Goal: Information Seeking & Learning: Learn about a topic

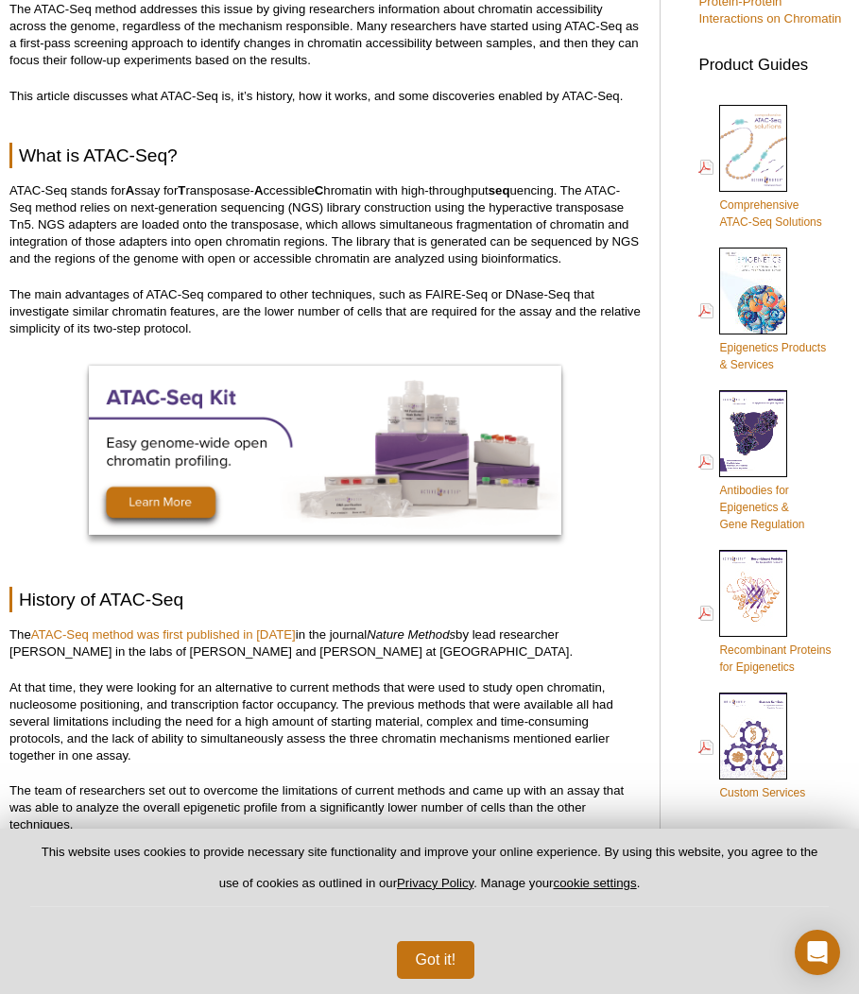
scroll to position [1134, 0]
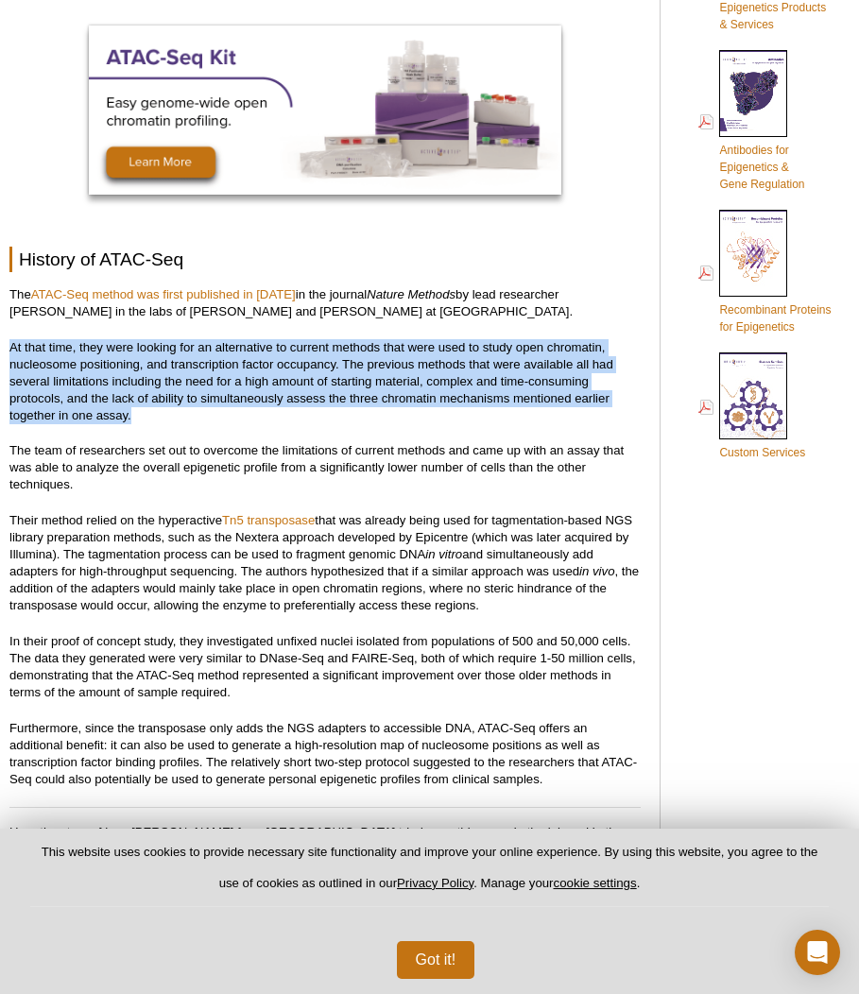
drag, startPoint x: 515, startPoint y: 347, endPoint x: 487, endPoint y: 413, distance: 72.0
click at [487, 413] on p "At that time, they were looking for an alternative to current methods that were…" at bounding box center [324, 381] width 631 height 85
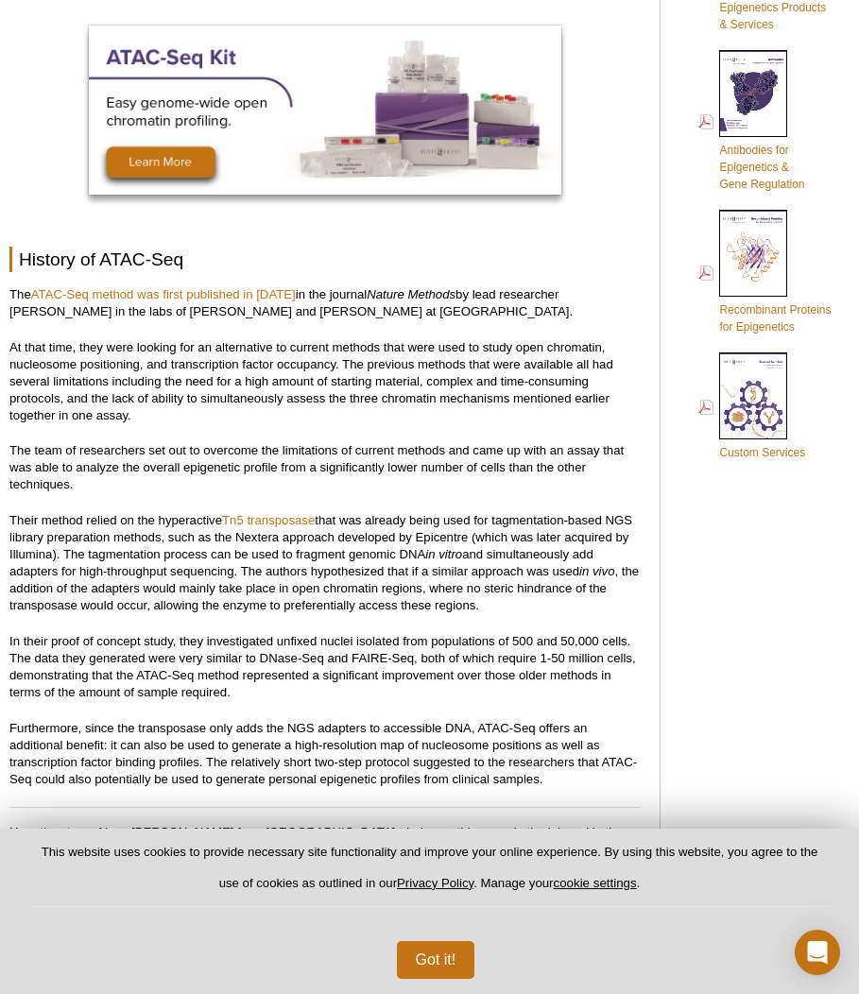
click at [487, 413] on p "At that time, they were looking for an alternative to current methods that were…" at bounding box center [324, 381] width 631 height 85
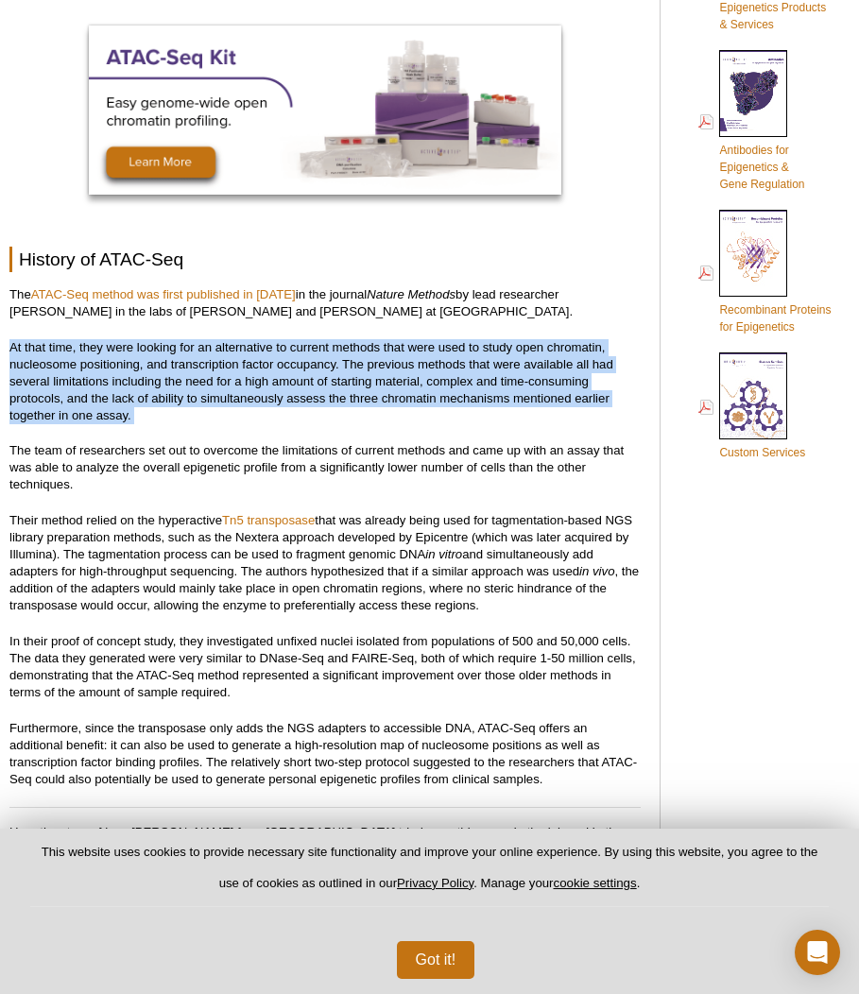
click at [487, 413] on p "At that time, they were looking for an alternative to current methods that were…" at bounding box center [324, 381] width 631 height 85
click at [488, 390] on p "At that time, they were looking for an alternative to current methods that were…" at bounding box center [324, 381] width 631 height 85
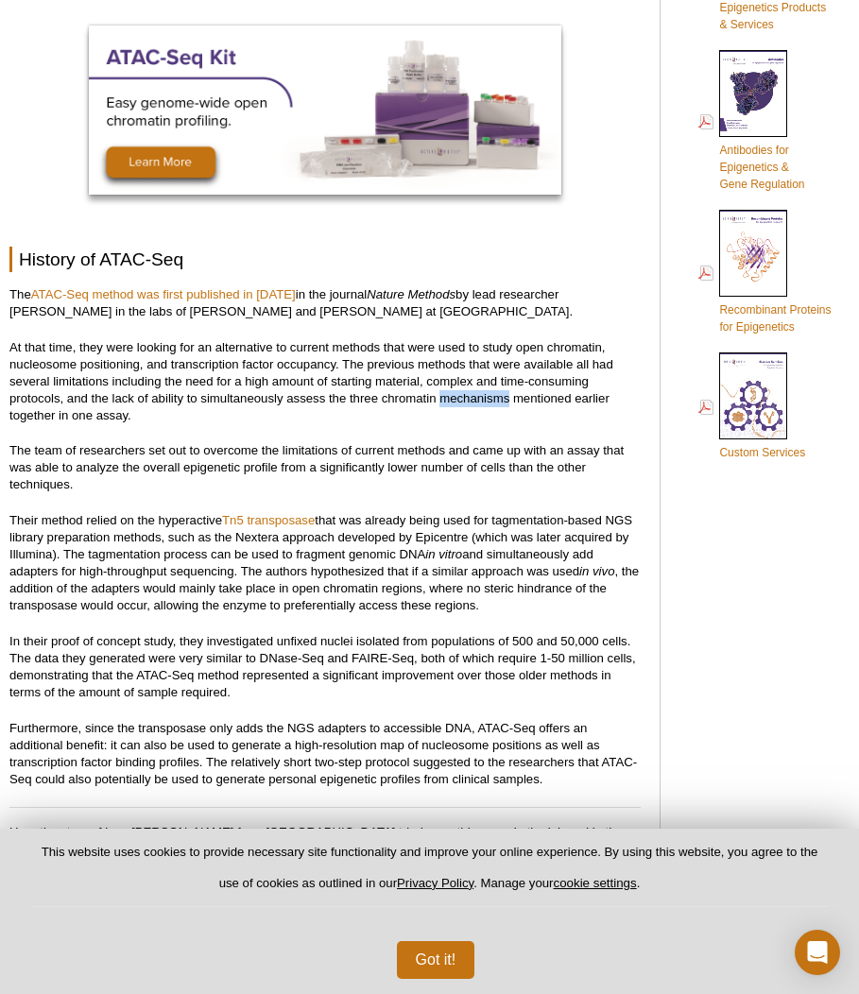
click at [488, 390] on p "At that time, they were looking for an alternative to current methods that were…" at bounding box center [324, 381] width 631 height 85
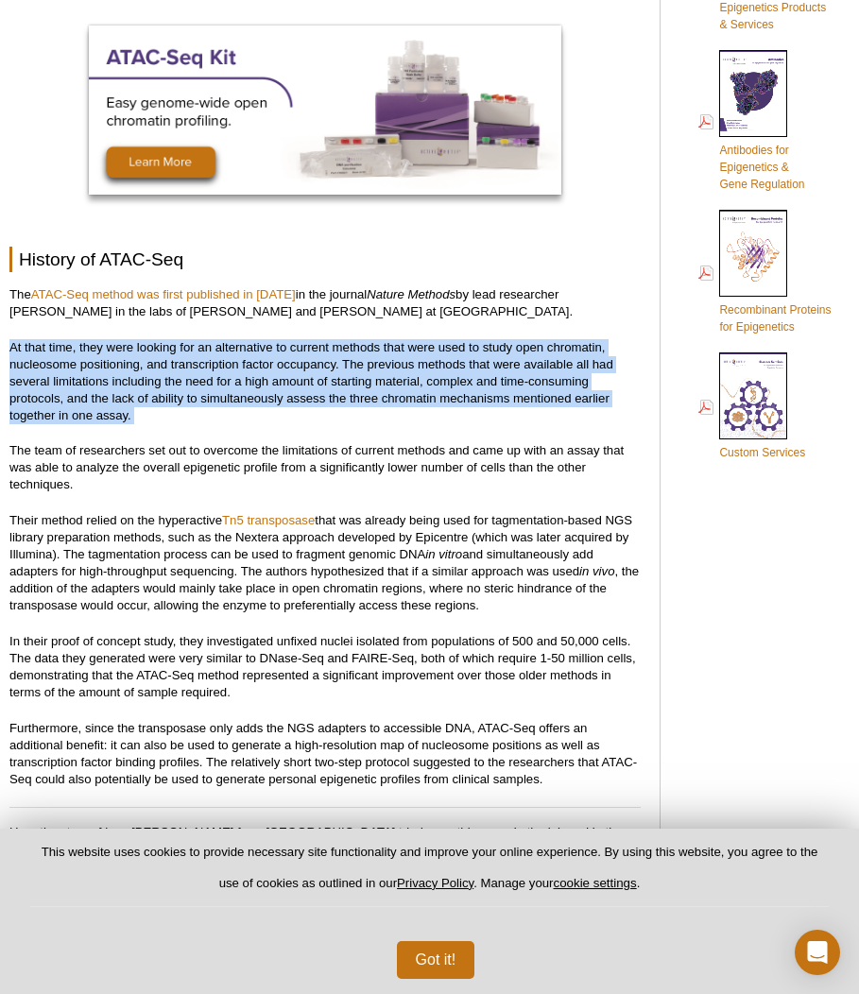
click at [488, 390] on p "At that time, they were looking for an alternative to current methods that were…" at bounding box center [324, 381] width 631 height 85
click at [337, 374] on p "At that time, they were looking for an alternative to current methods that were…" at bounding box center [324, 381] width 631 height 85
click at [327, 366] on p "At that time, they were looking for an alternative to current methods that were…" at bounding box center [324, 381] width 631 height 85
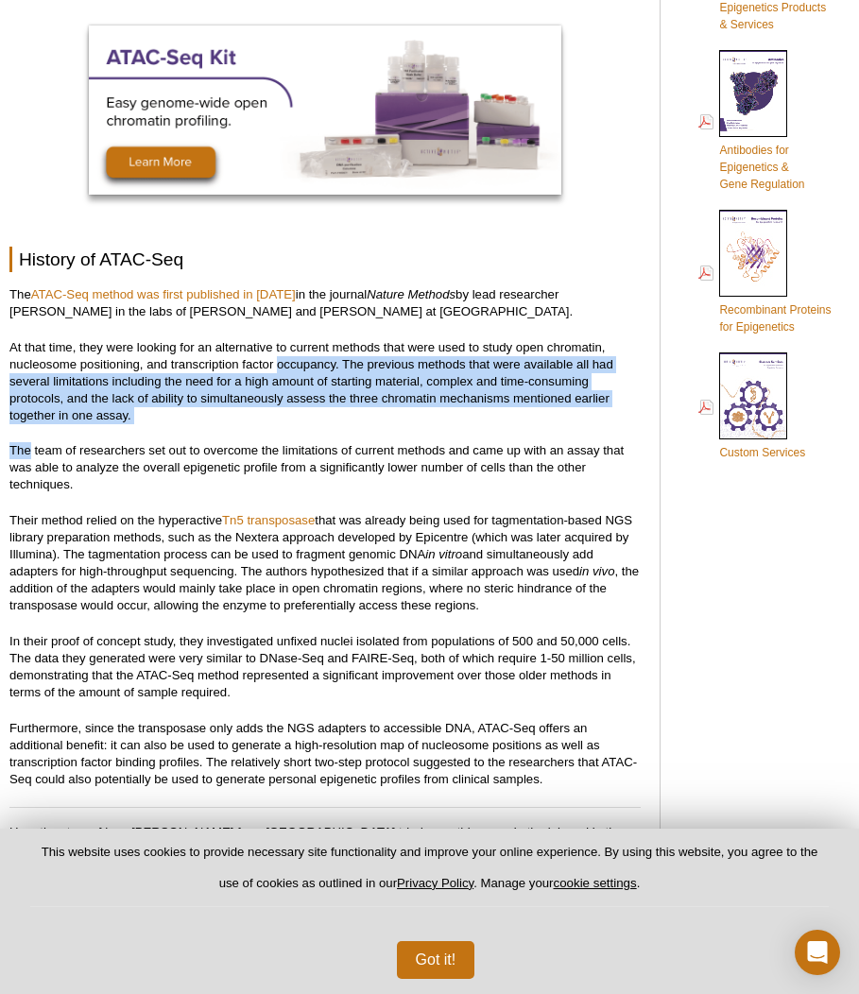
drag, startPoint x: 327, startPoint y: 366, endPoint x: 336, endPoint y: 441, distance: 76.1
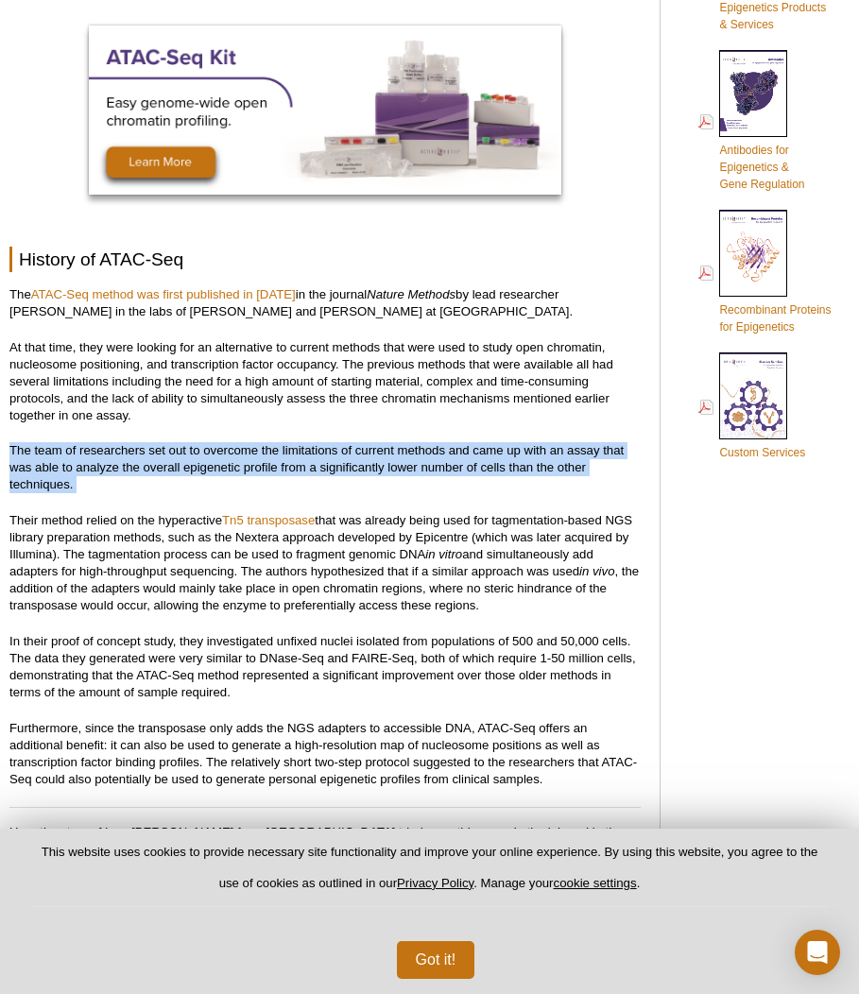
drag, startPoint x: 336, startPoint y: 441, endPoint x: 323, endPoint y: 482, distance: 42.5
click at [323, 482] on p "The team of researchers set out to overcome the limitations of current methods …" at bounding box center [324, 467] width 631 height 51
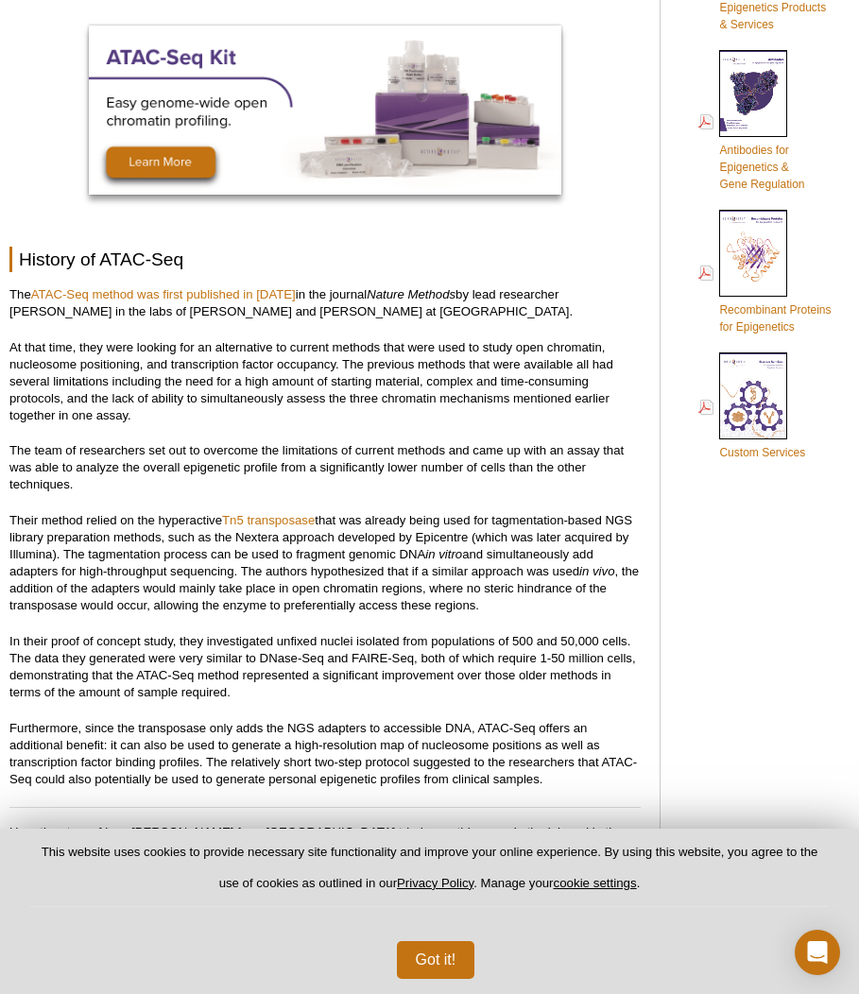
click at [323, 482] on p "The team of researchers set out to overcome the limitations of current methods …" at bounding box center [324, 467] width 631 height 51
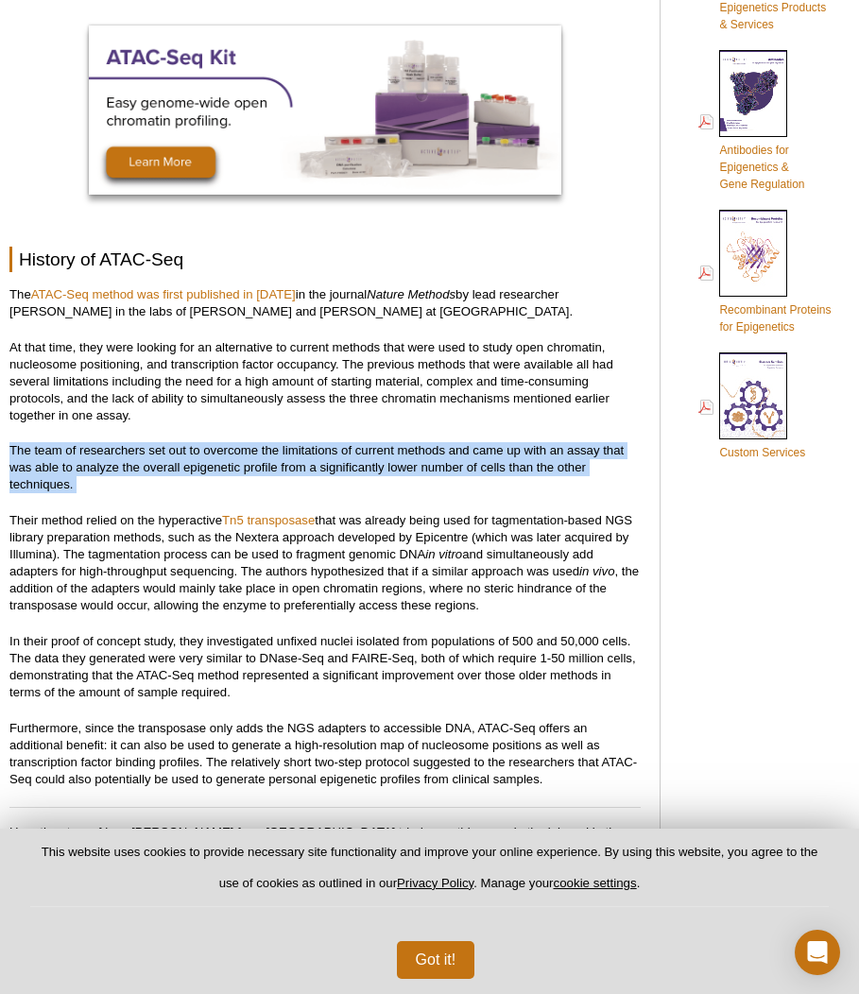
click at [323, 482] on p "The team of researchers set out to overcome the limitations of current methods …" at bounding box center [324, 467] width 631 height 51
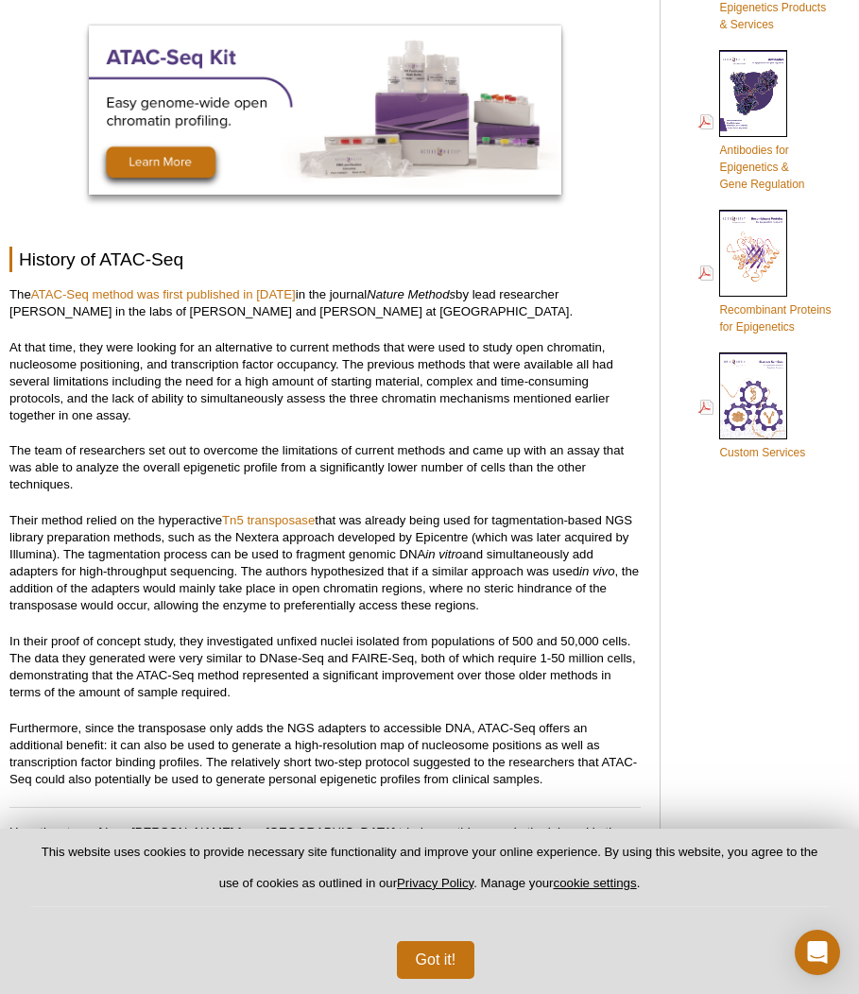
click at [323, 482] on p "The team of researchers set out to overcome the limitations of current methods …" at bounding box center [324, 467] width 631 height 51
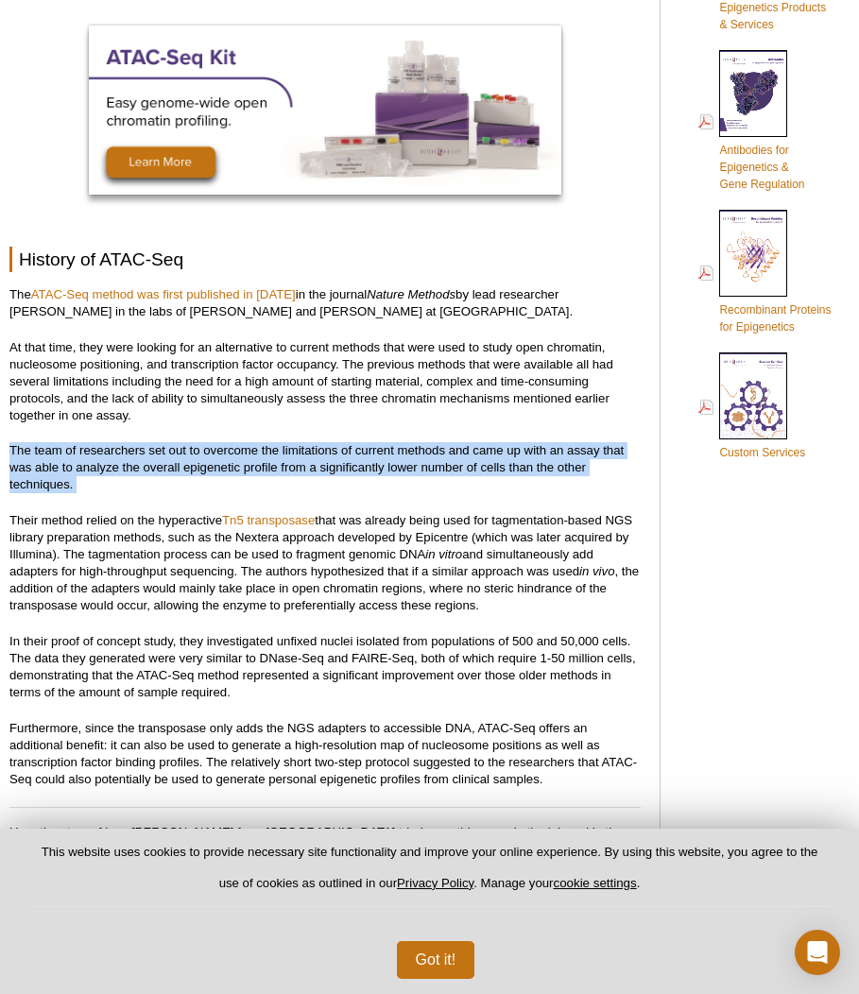
click at [323, 482] on p "The team of researchers set out to overcome the limitations of current methods …" at bounding box center [324, 467] width 631 height 51
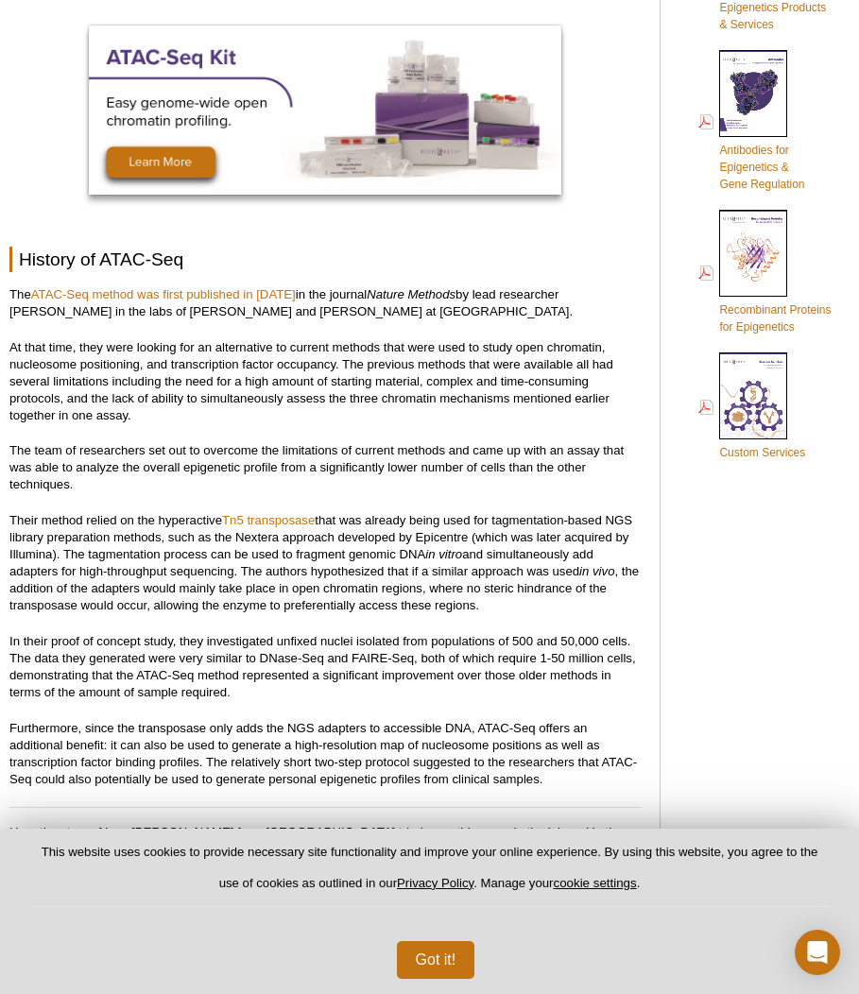
click at [360, 419] on p "At that time, they were looking for an alternative to current methods that were…" at bounding box center [324, 381] width 631 height 85
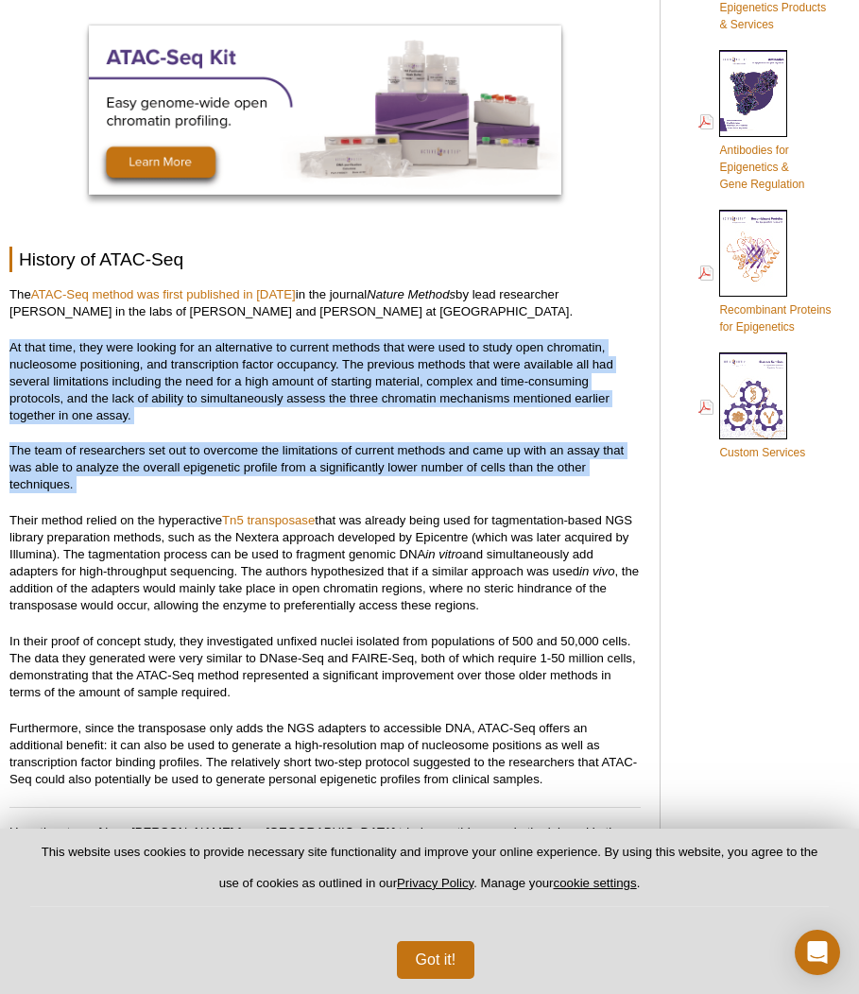
drag, startPoint x: 360, startPoint y: 419, endPoint x: 319, endPoint y: 473, distance: 67.5
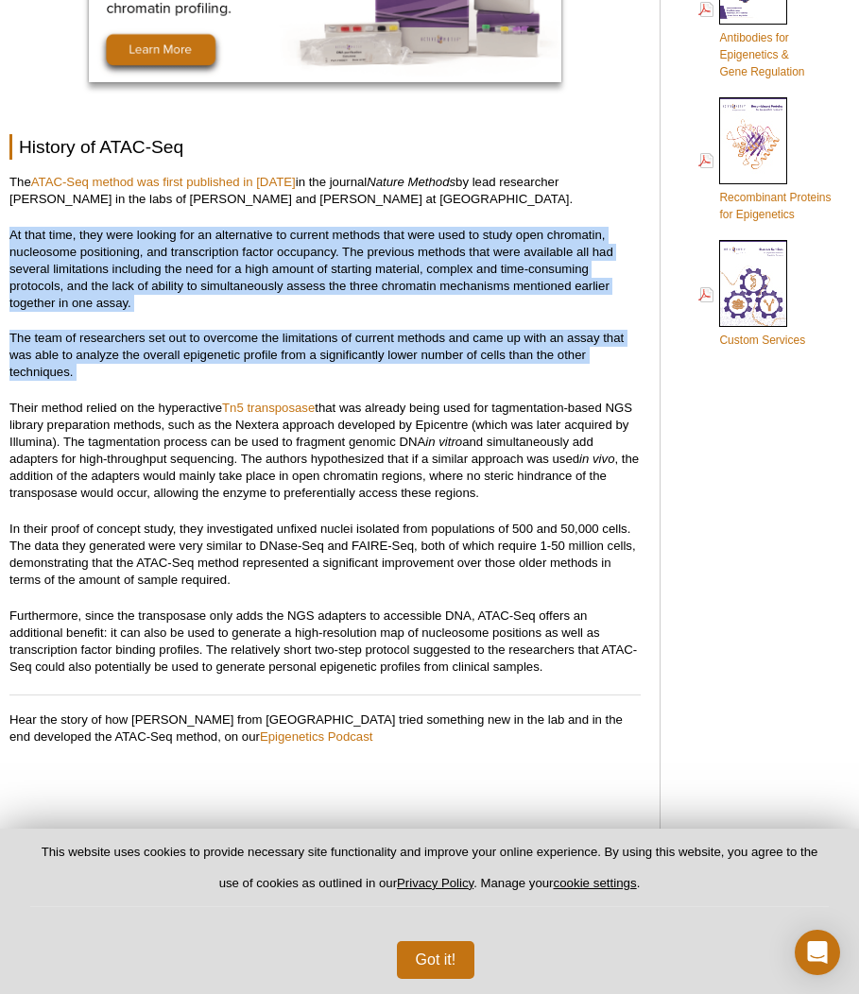
scroll to position [1248, 0]
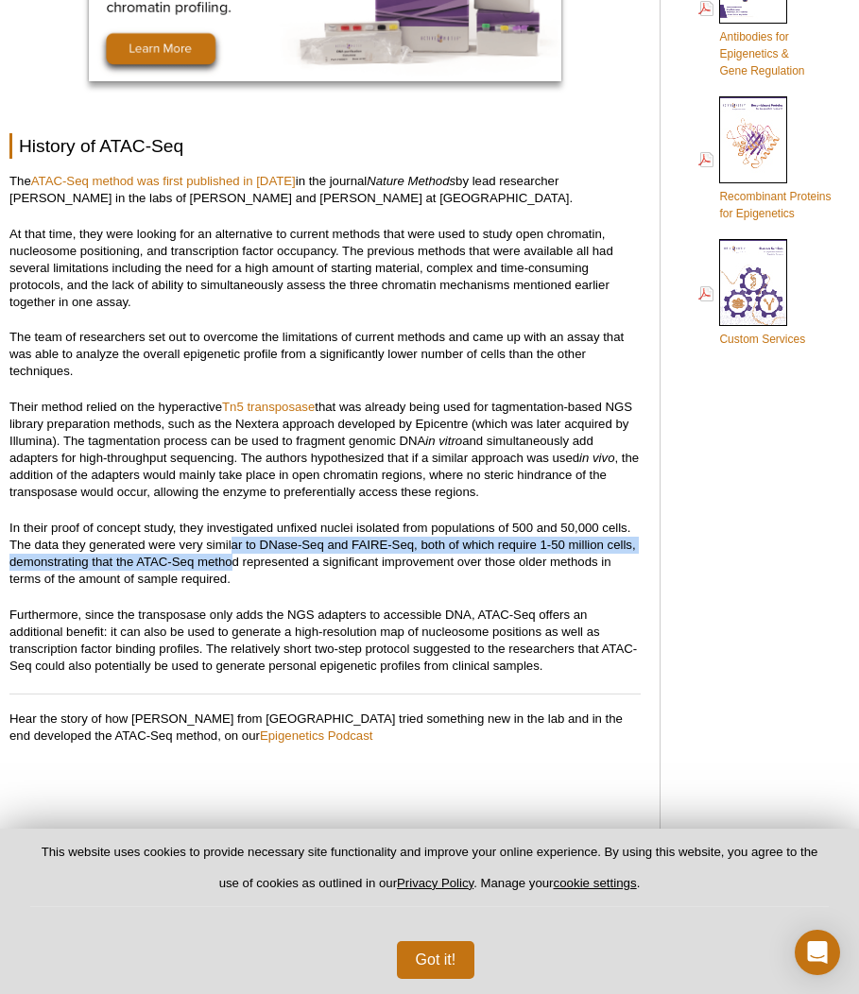
drag, startPoint x: 233, startPoint y: 549, endPoint x: 240, endPoint y: 562, distance: 14.8
click at [236, 568] on p "In their proof of concept study, they investigated unfixed nuclei isolated from…" at bounding box center [324, 554] width 631 height 68
click at [240, 562] on p "In their proof of concept study, they investigated unfixed nuclei isolated from…" at bounding box center [324, 554] width 631 height 68
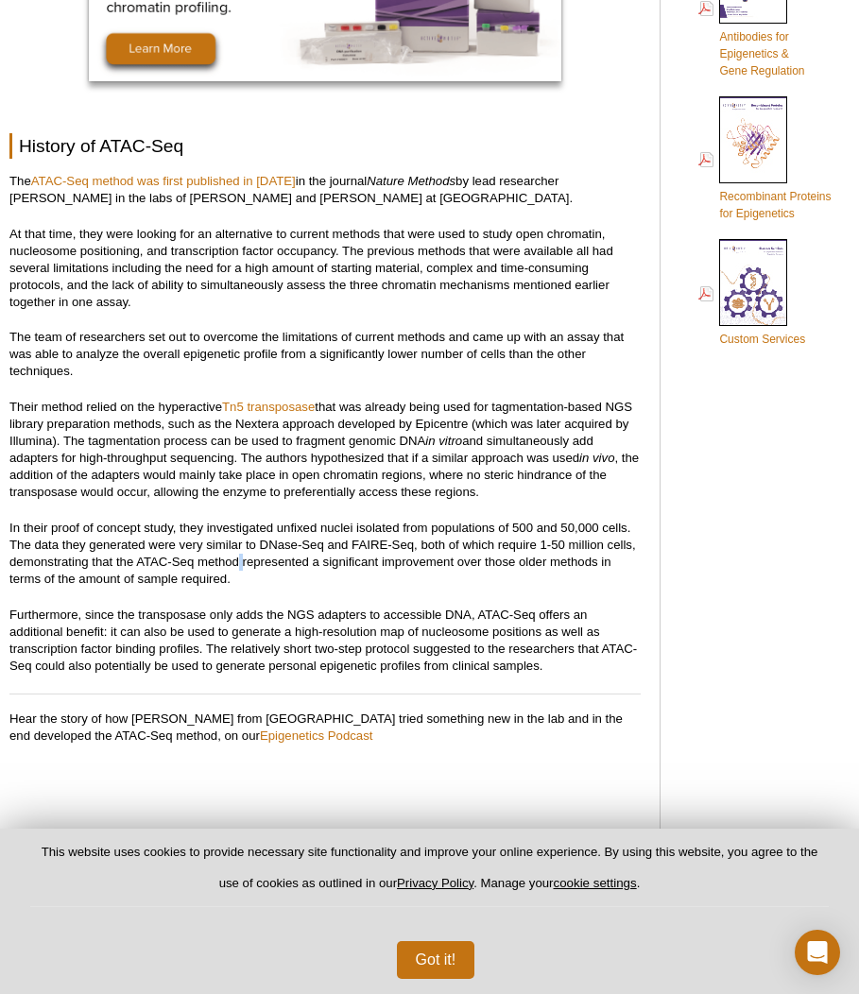
click at [240, 562] on p "In their proof of concept study, they investigated unfixed nuclei isolated from…" at bounding box center [324, 554] width 631 height 68
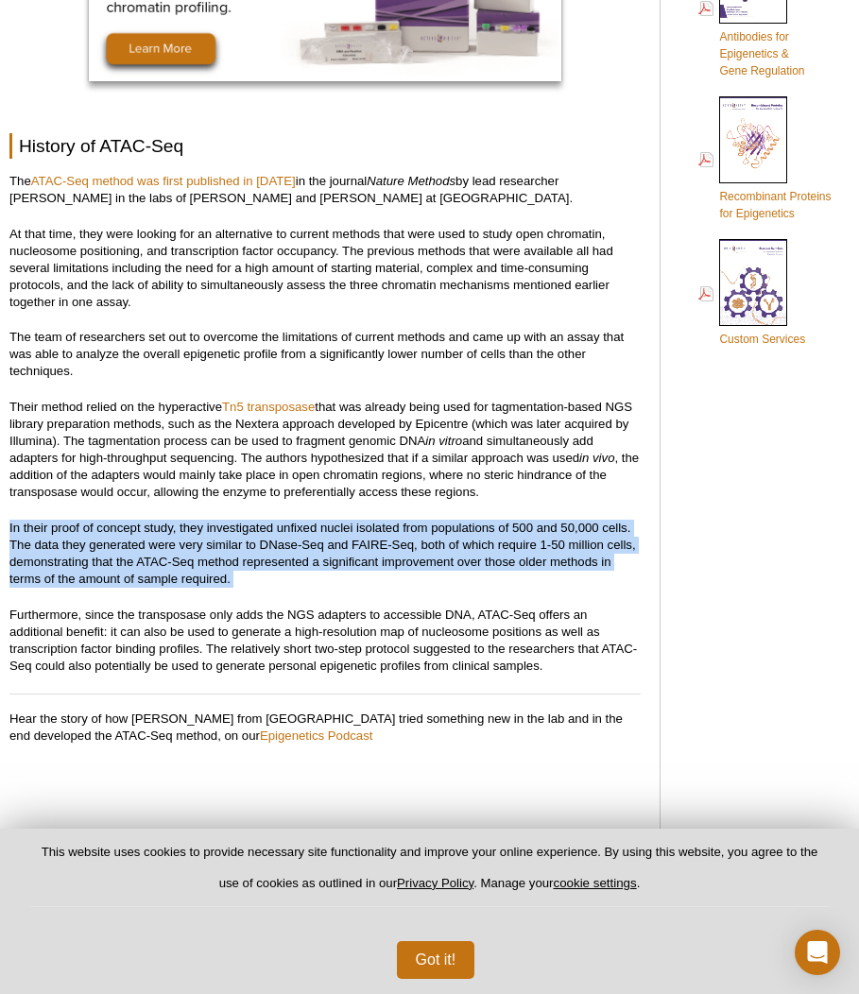
click at [240, 562] on p "In their proof of concept study, they investigated unfixed nuclei isolated from…" at bounding box center [324, 554] width 631 height 68
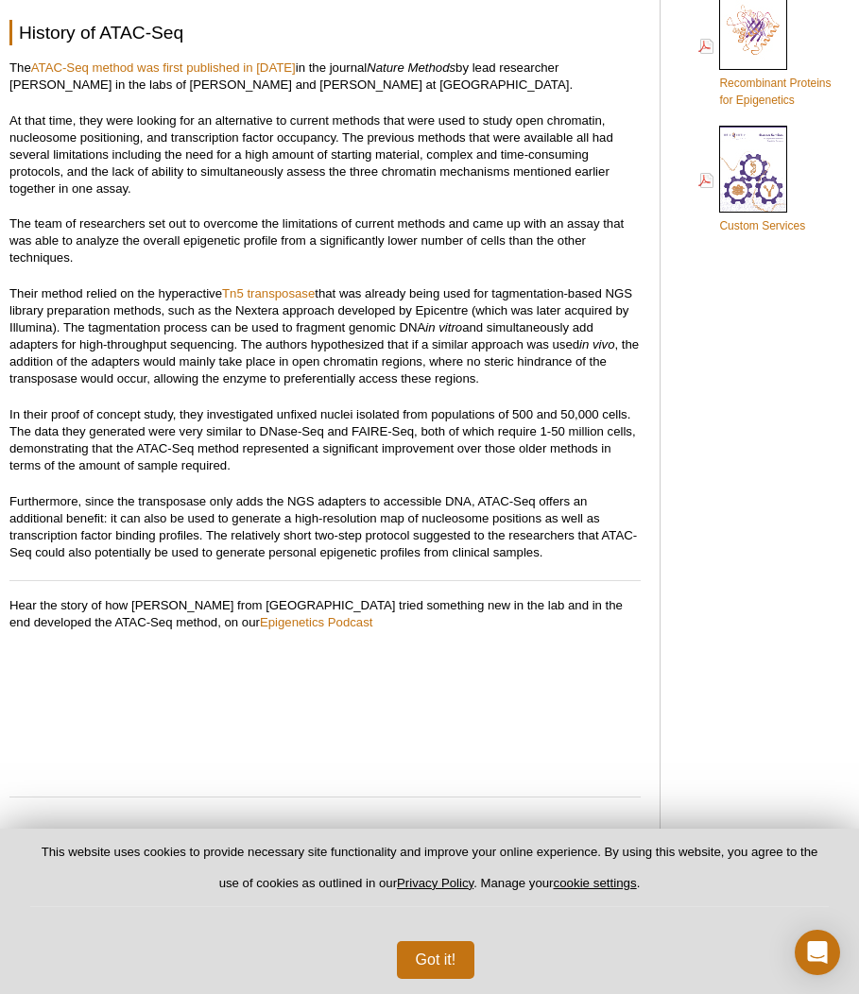
click at [250, 547] on p "Furthermore, since the transposase only adds the NGS adapters to accessible DNA…" at bounding box center [324, 527] width 631 height 68
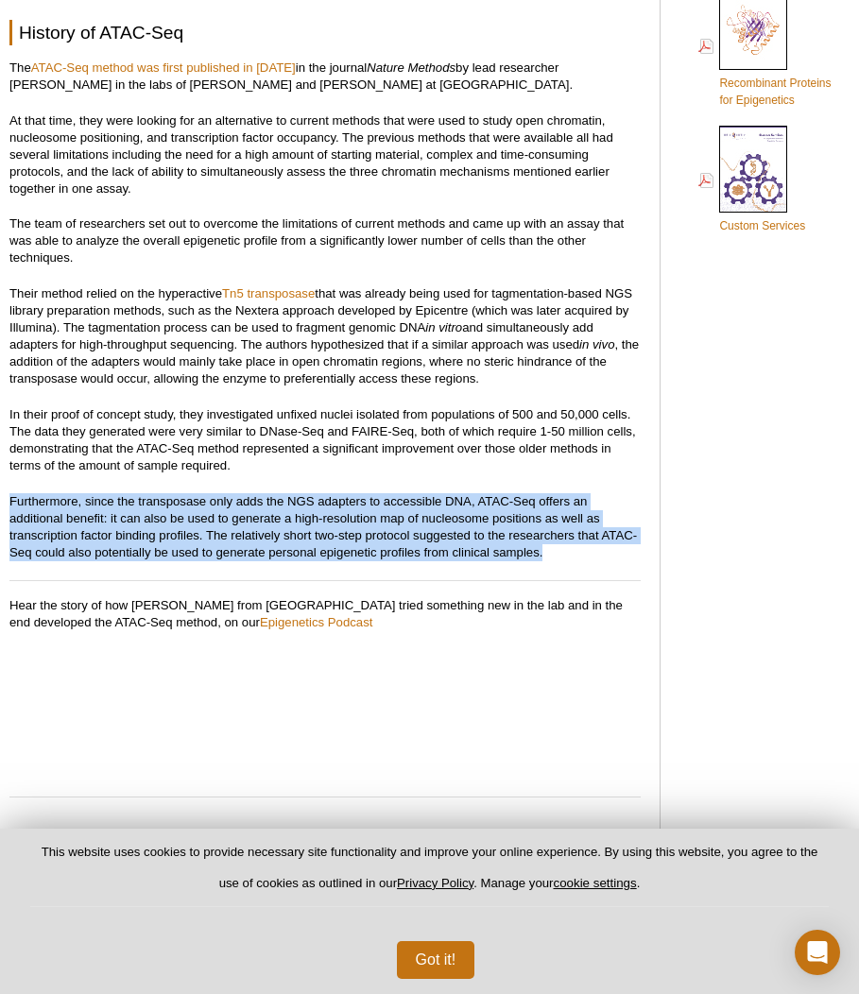
click at [250, 545] on p "Furthermore, since the transposase only adds the NGS adapters to accessible DNA…" at bounding box center [324, 527] width 631 height 68
click at [256, 536] on p "Furthermore, since the transposase only adds the NGS adapters to accessible DNA…" at bounding box center [324, 527] width 631 height 68
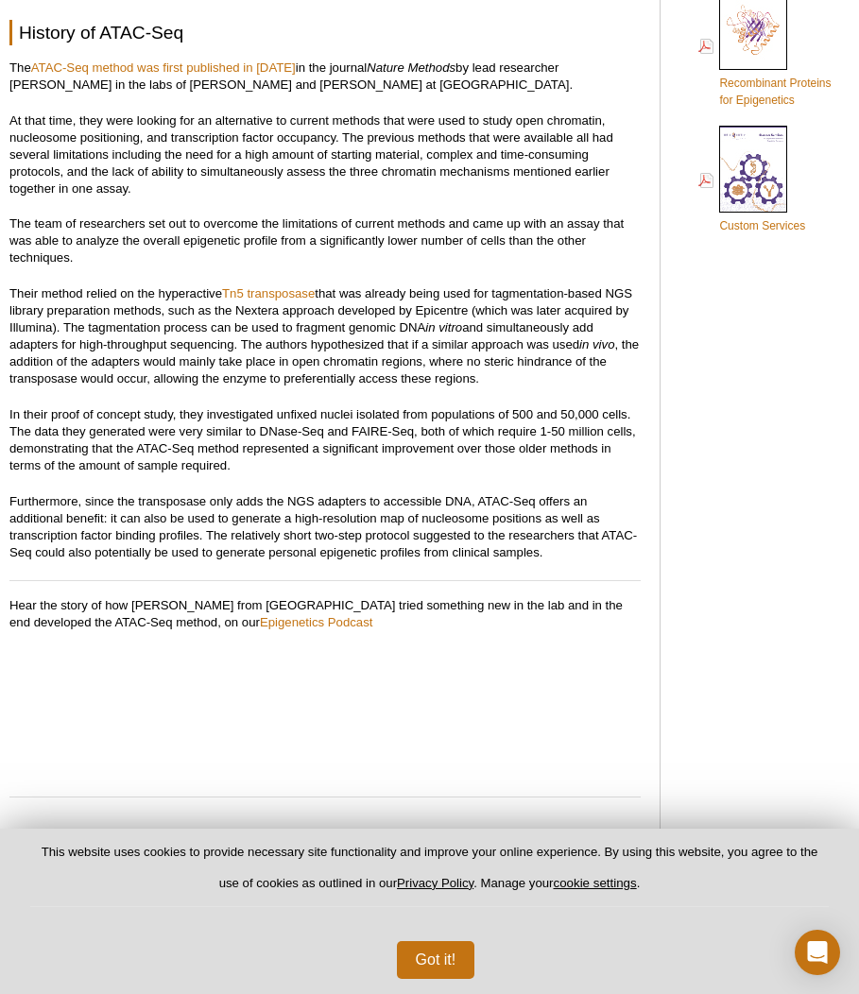
click at [256, 536] on p "Furthermore, since the transposase only adds the NGS adapters to accessible DNA…" at bounding box center [324, 527] width 631 height 68
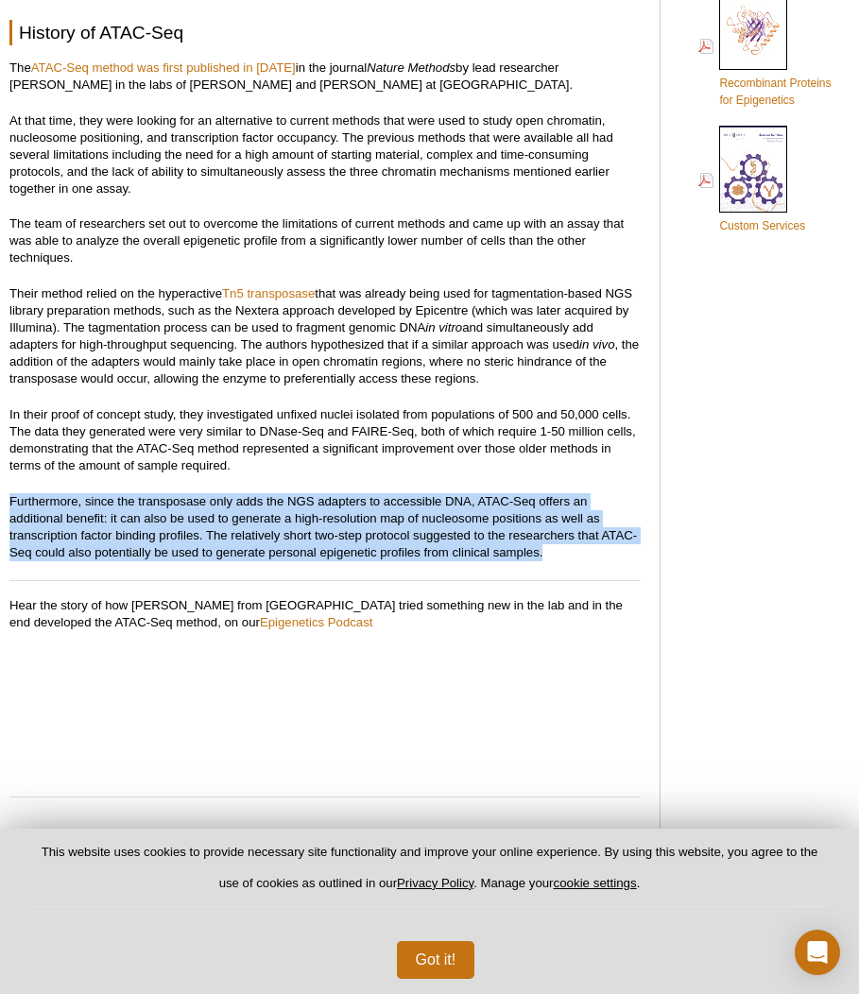
click at [256, 536] on p "Furthermore, since the transposase only adds the NGS adapters to accessible DNA…" at bounding box center [324, 527] width 631 height 68
click at [211, 543] on p "Furthermore, since the transposase only adds the NGS adapters to accessible DNA…" at bounding box center [324, 527] width 631 height 68
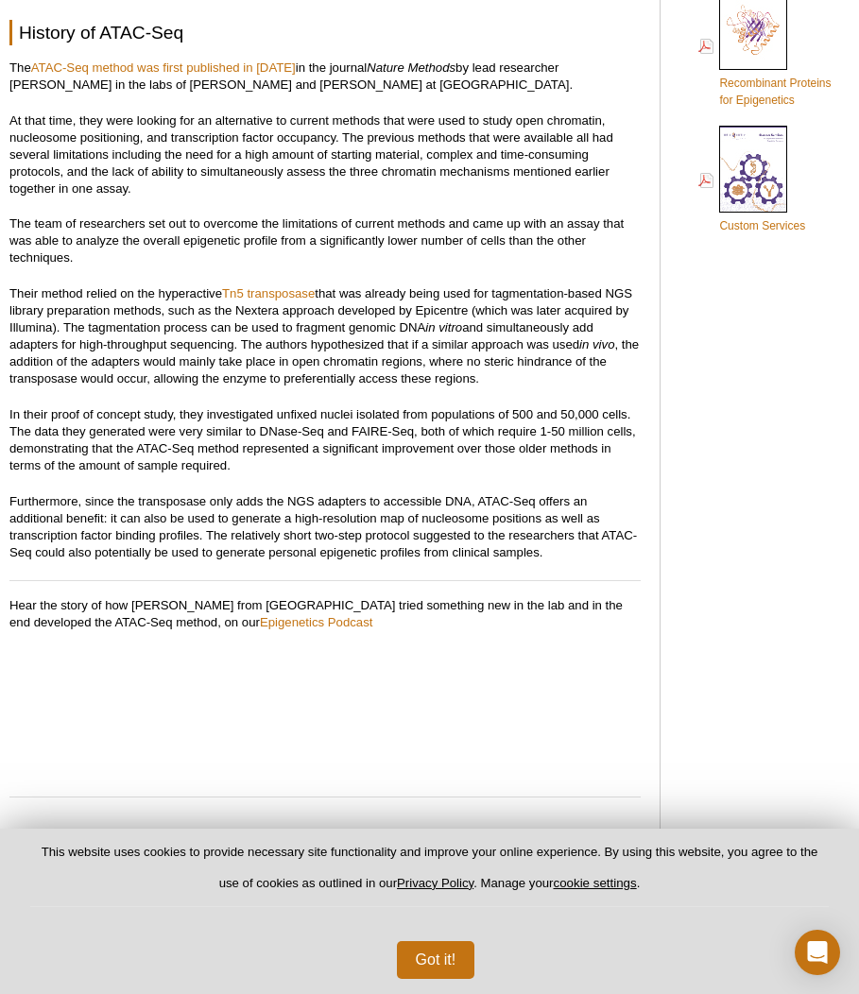
click at [211, 543] on p "Furthermore, since the transposase only adds the NGS adapters to accessible DNA…" at bounding box center [324, 527] width 631 height 68
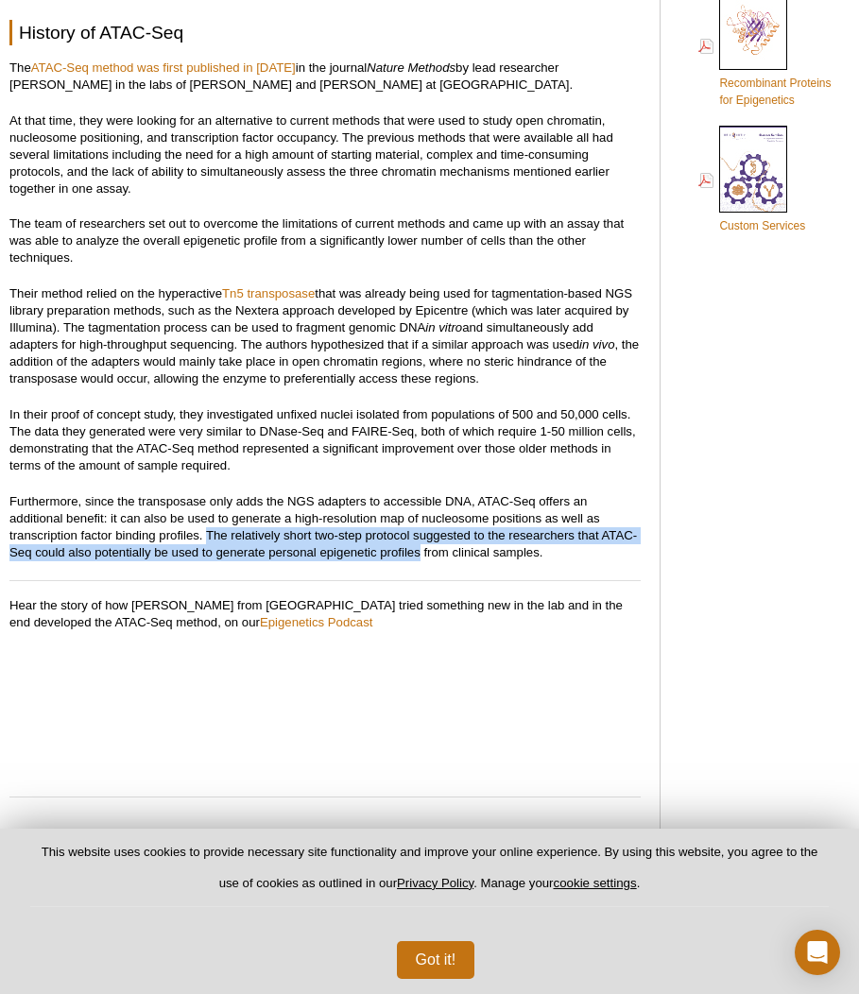
drag, startPoint x: 211, startPoint y: 543, endPoint x: 385, endPoint y: 561, distance: 174.7
click at [385, 561] on p "Furthermore, since the transposase only adds the NGS adapters to accessible DNA…" at bounding box center [324, 527] width 631 height 68
click at [414, 536] on p "Furthermore, since the transposase only adds the NGS adapters to accessible DNA…" at bounding box center [324, 527] width 631 height 68
drag, startPoint x: 414, startPoint y: 536, endPoint x: 519, endPoint y: 551, distance: 106.0
click at [519, 551] on p "Furthermore, since the transposase only adds the NGS adapters to accessible DNA…" at bounding box center [324, 527] width 631 height 68
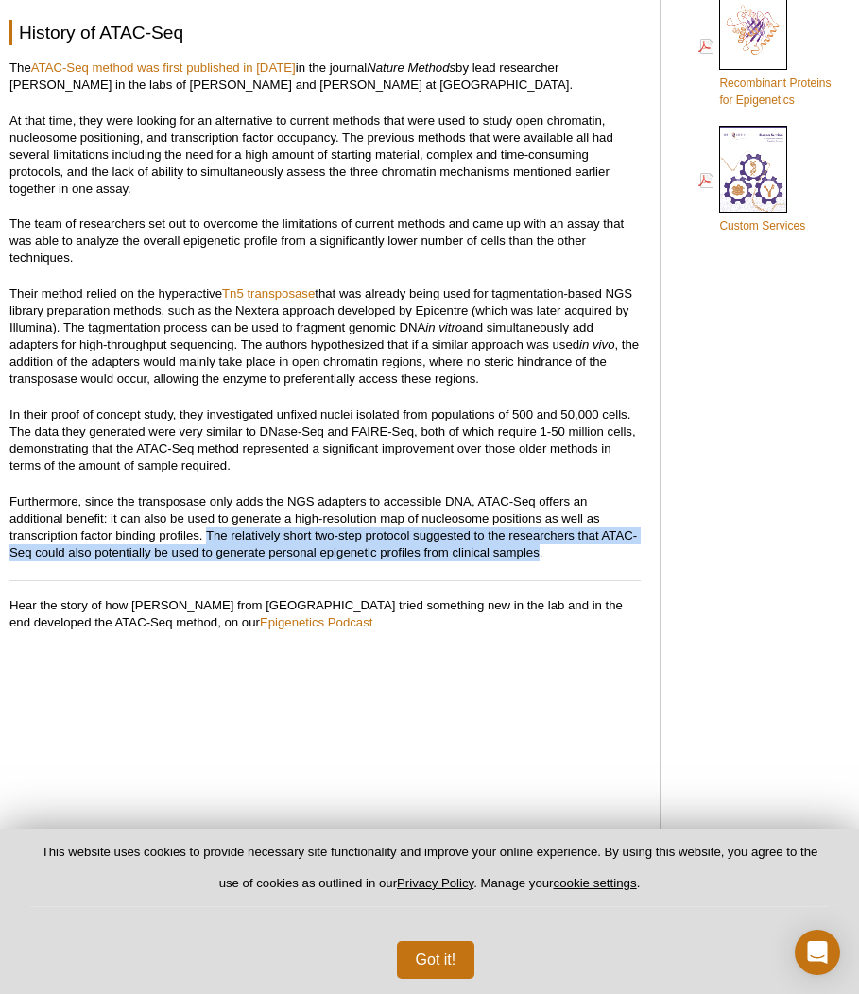
click at [519, 551] on p "Furthermore, since the transposase only adds the NGS adapters to accessible DNA…" at bounding box center [324, 527] width 631 height 68
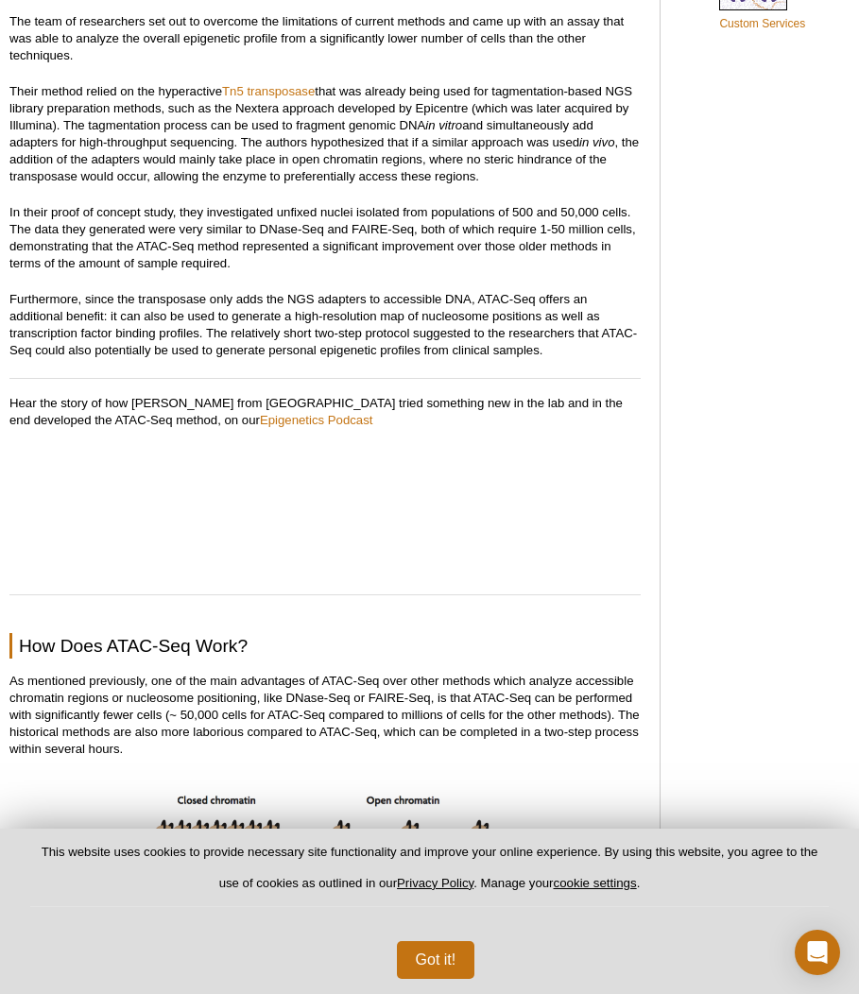
scroll to position [1588, 0]
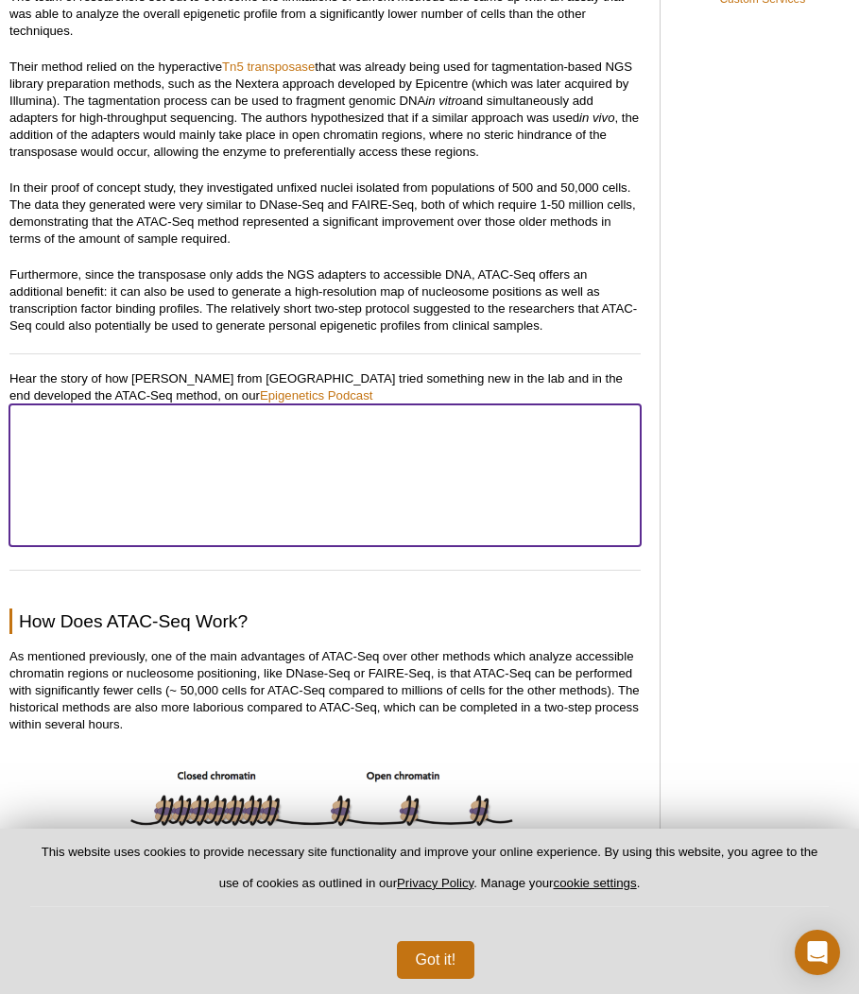
click at [464, 405] on iframe at bounding box center [324, 476] width 631 height 142
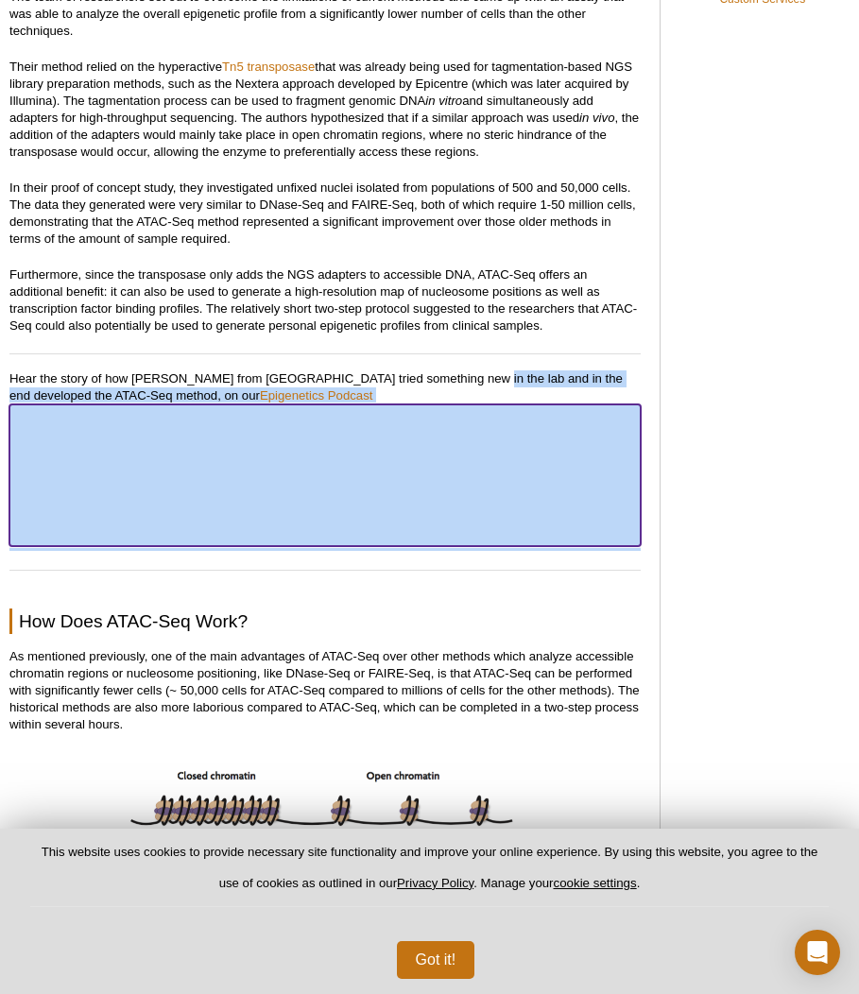
drag, startPoint x: 464, startPoint y: 404, endPoint x: 474, endPoint y: 373, distance: 32.0
click at [474, 373] on p "Hear the story of how [PERSON_NAME] from [GEOGRAPHIC_DATA] tried something new …" at bounding box center [324, 461] width 631 height 181
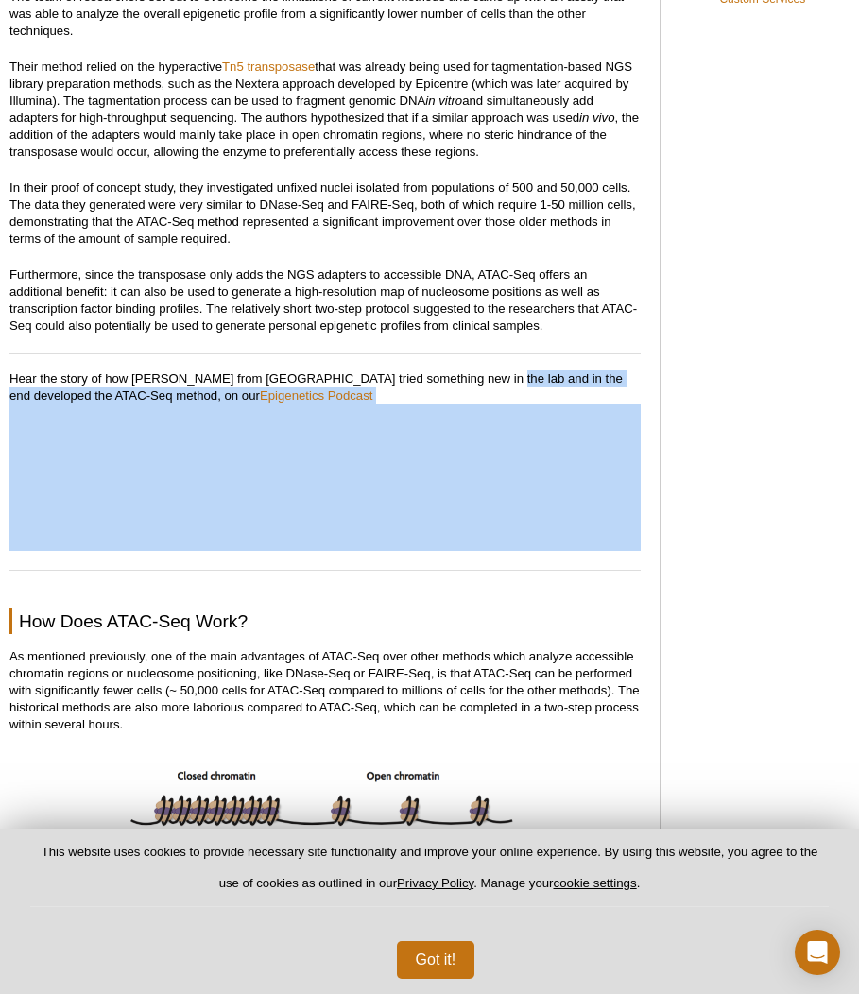
click at [474, 373] on p "Hear the story of how [PERSON_NAME] from [GEOGRAPHIC_DATA] tried something new …" at bounding box center [324, 461] width 631 height 181
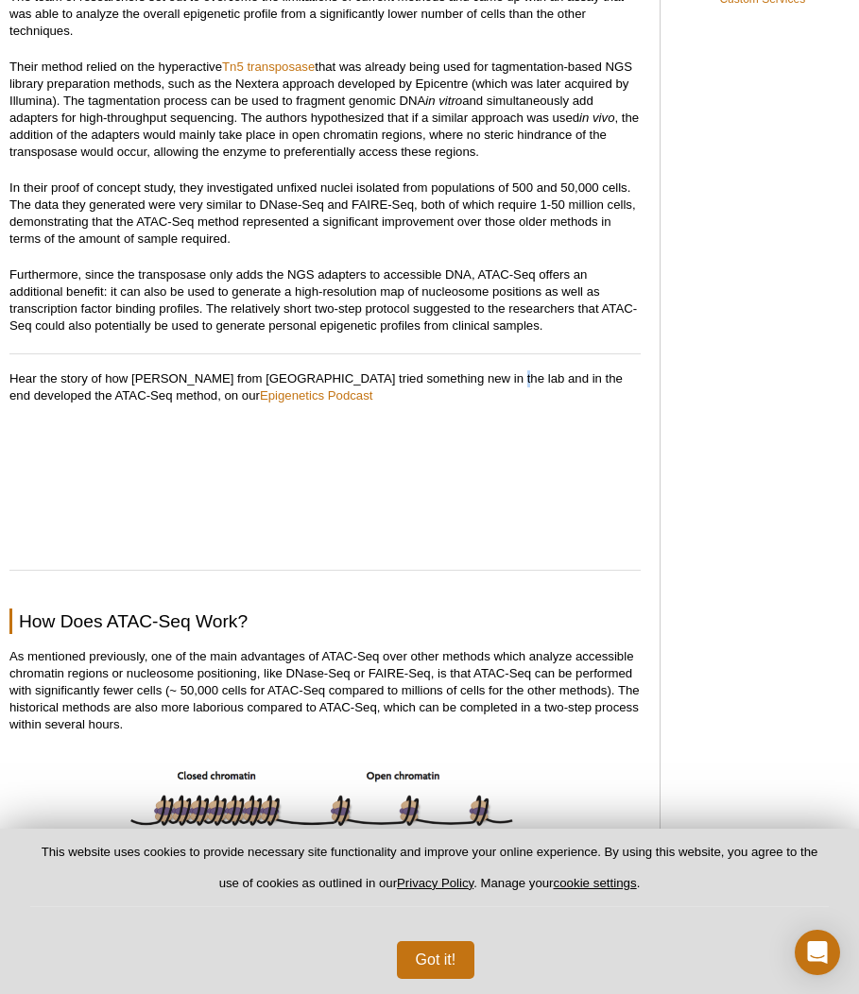
click at [474, 373] on p "Hear the story of how [PERSON_NAME] from [GEOGRAPHIC_DATA] tried something new …" at bounding box center [324, 461] width 631 height 181
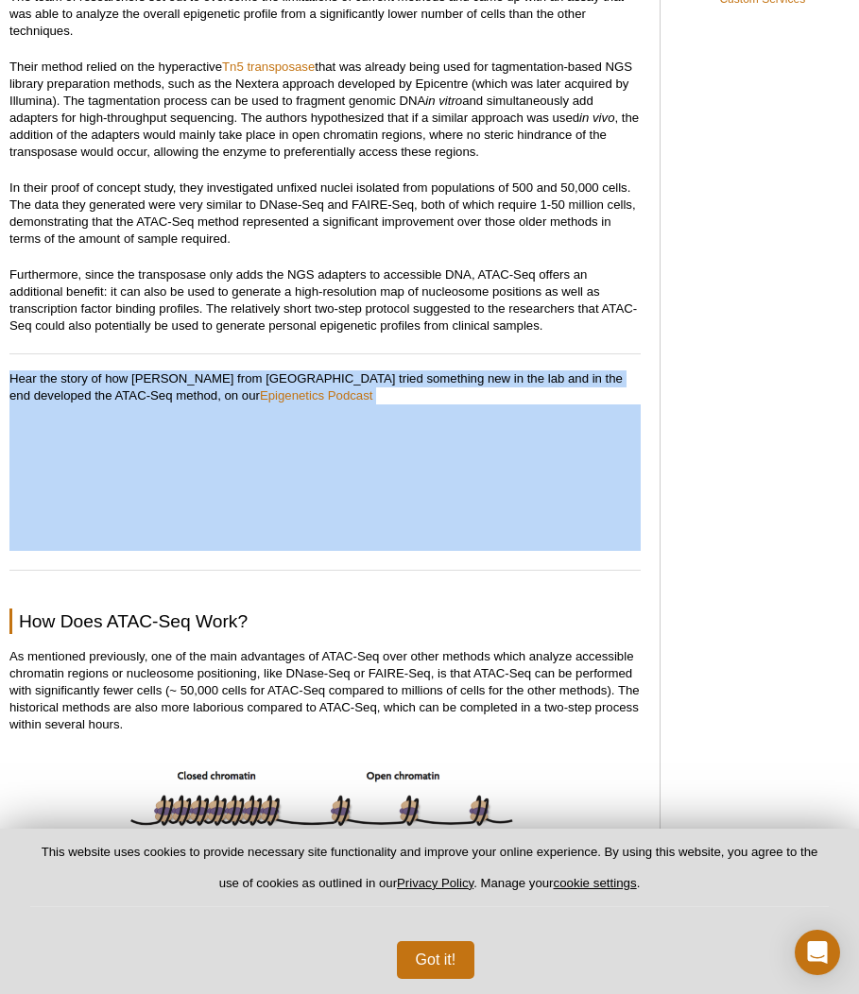
click at [474, 373] on p "Hear the story of how [PERSON_NAME] from [GEOGRAPHIC_DATA] tried something new …" at bounding box center [324, 461] width 631 height 181
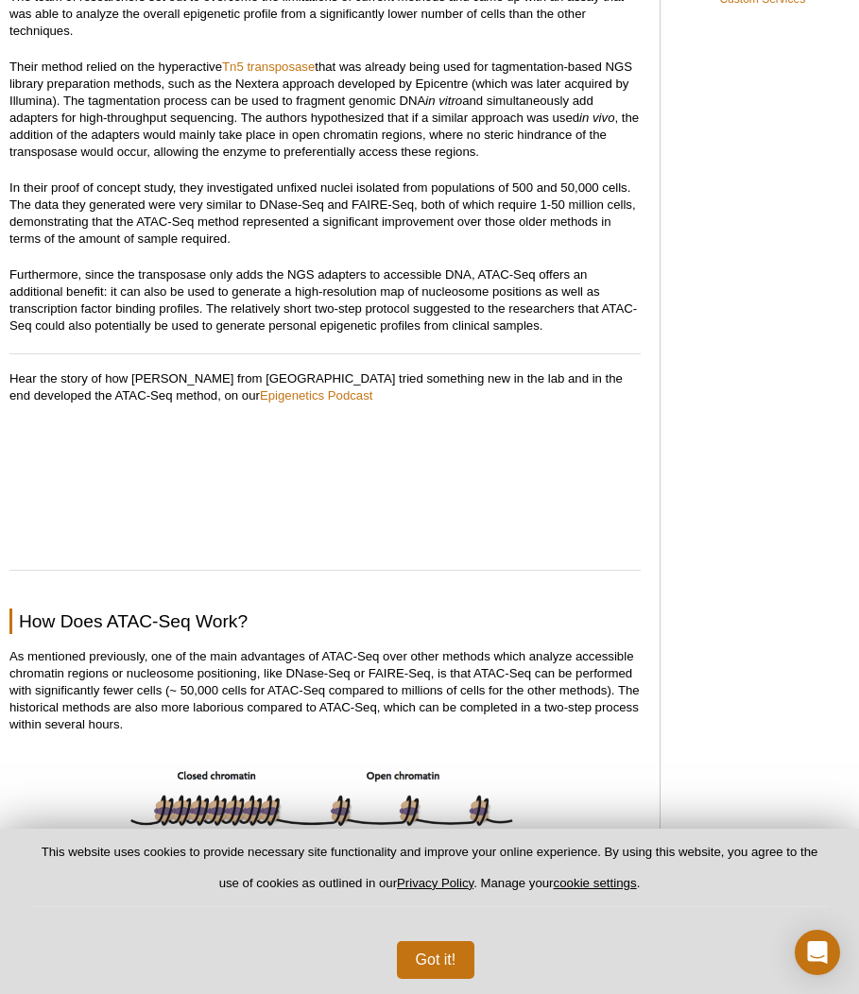
click at [474, 373] on p "Hear the story of how [PERSON_NAME] from [GEOGRAPHIC_DATA] tried something new …" at bounding box center [324, 461] width 631 height 181
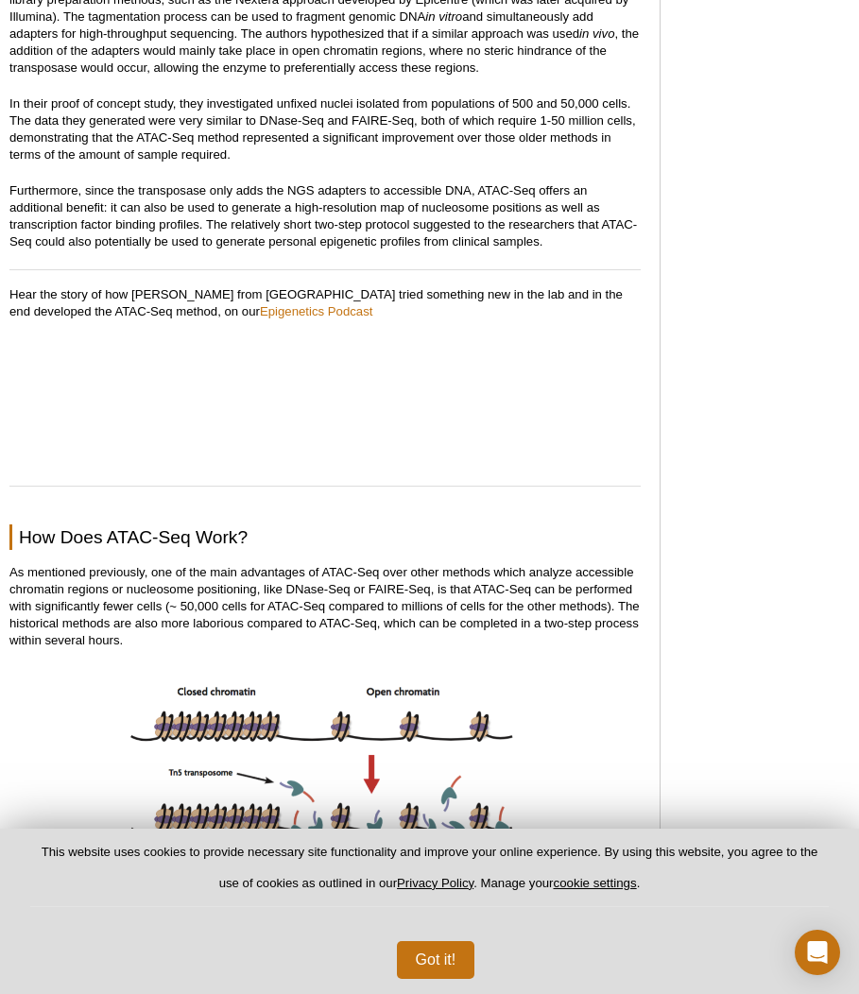
scroll to position [1815, 0]
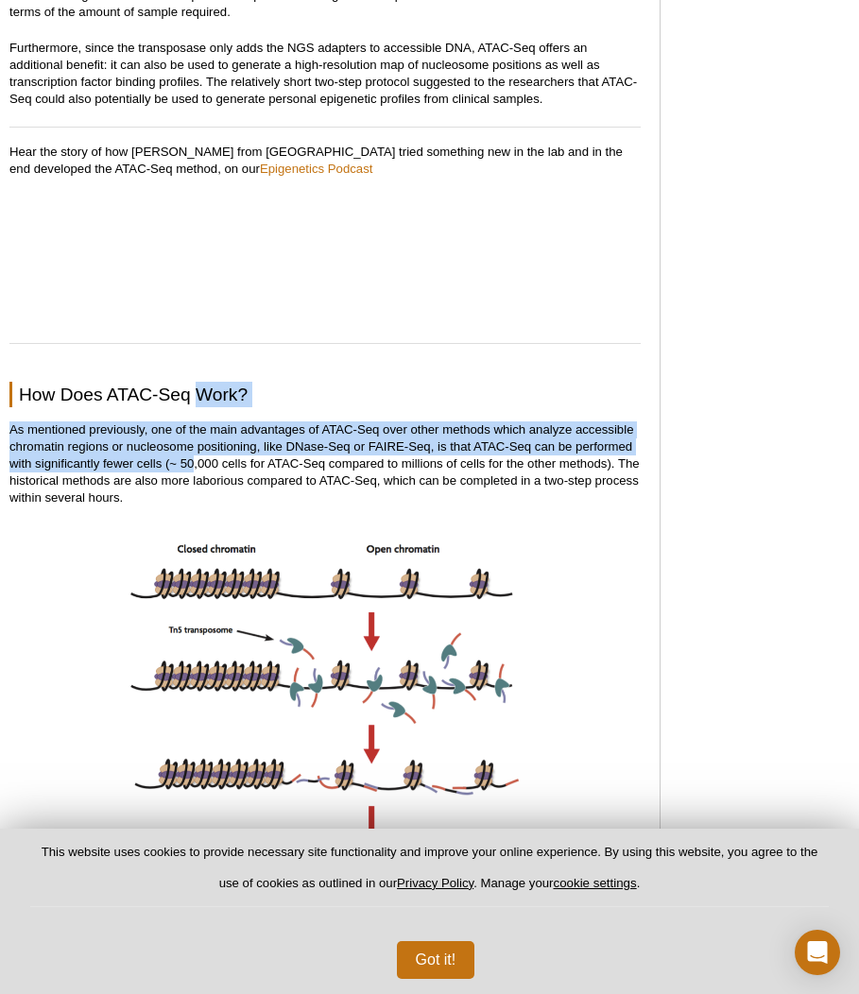
drag, startPoint x: 197, startPoint y: 398, endPoint x: 195, endPoint y: 466, distance: 68.1
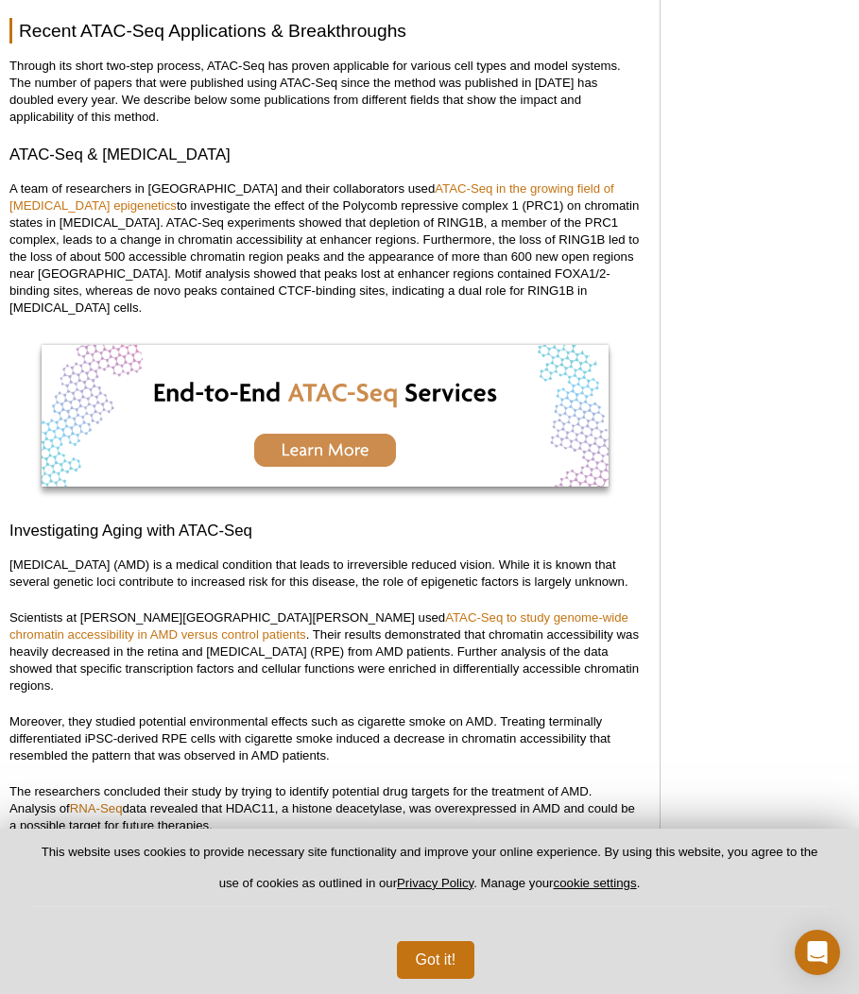
scroll to position [3403, 0]
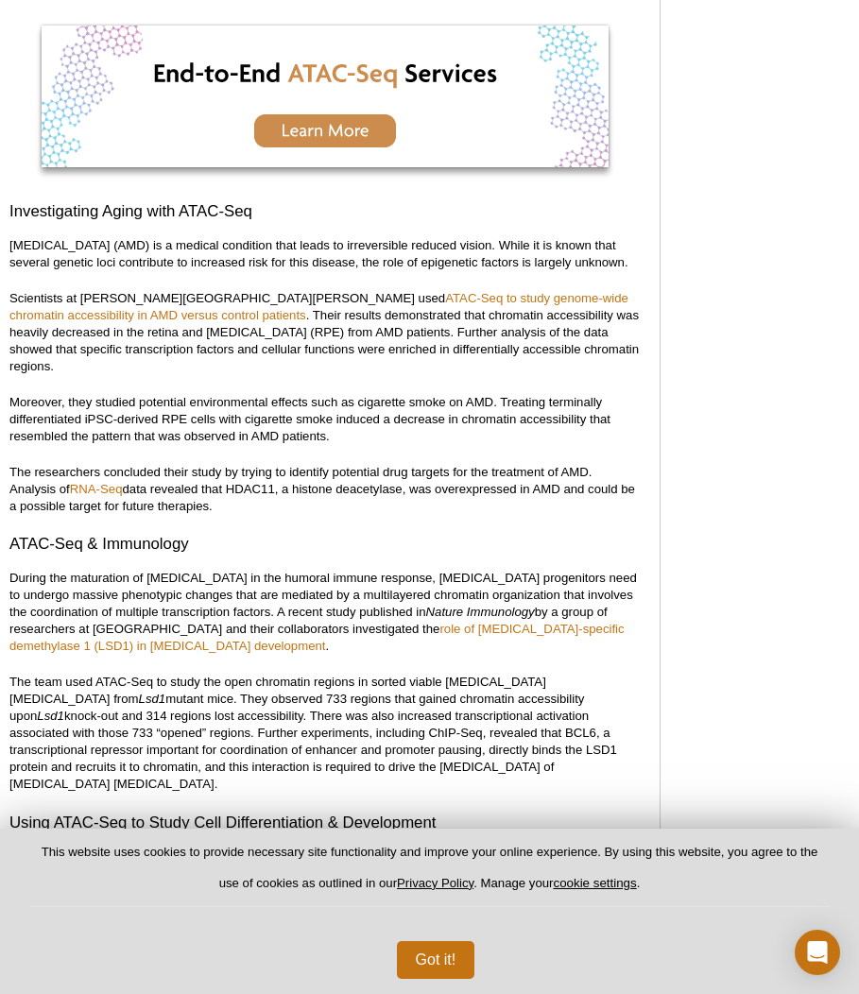
click at [119, 420] on p "Moreover, they studied potential environmental effects such as cigarette smoke …" at bounding box center [324, 419] width 631 height 51
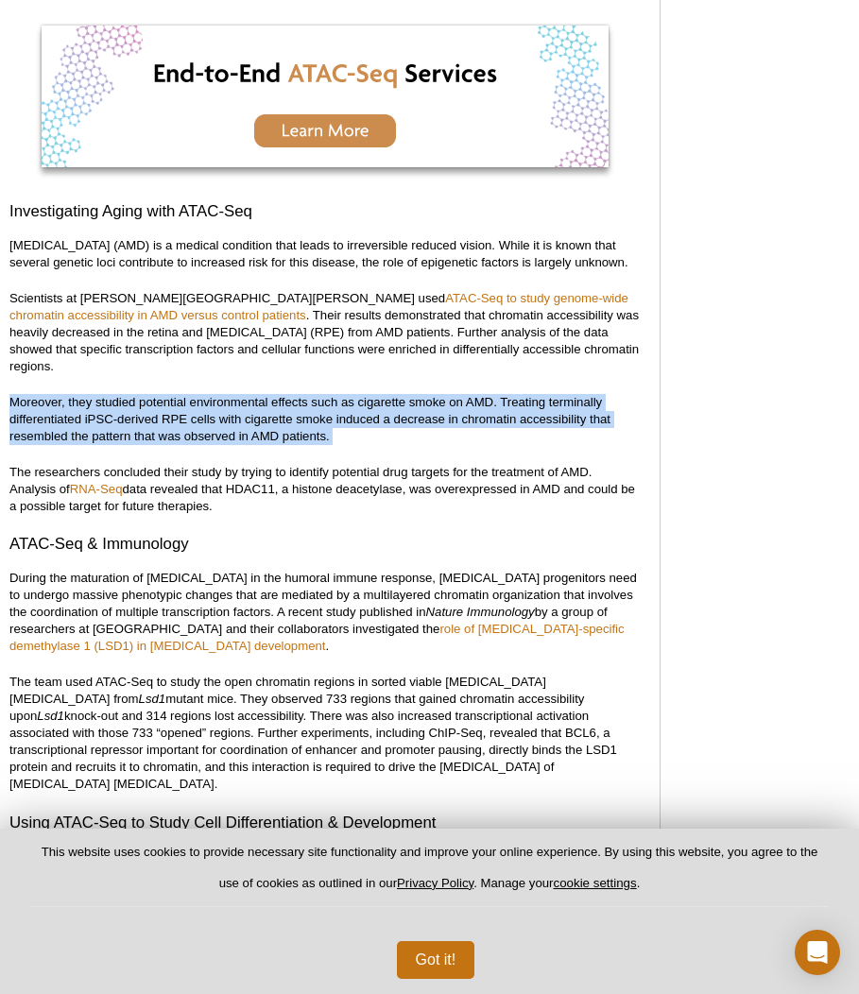
click at [119, 420] on p "Moreover, they studied potential environmental effects such as cigarette smoke …" at bounding box center [324, 419] width 631 height 51
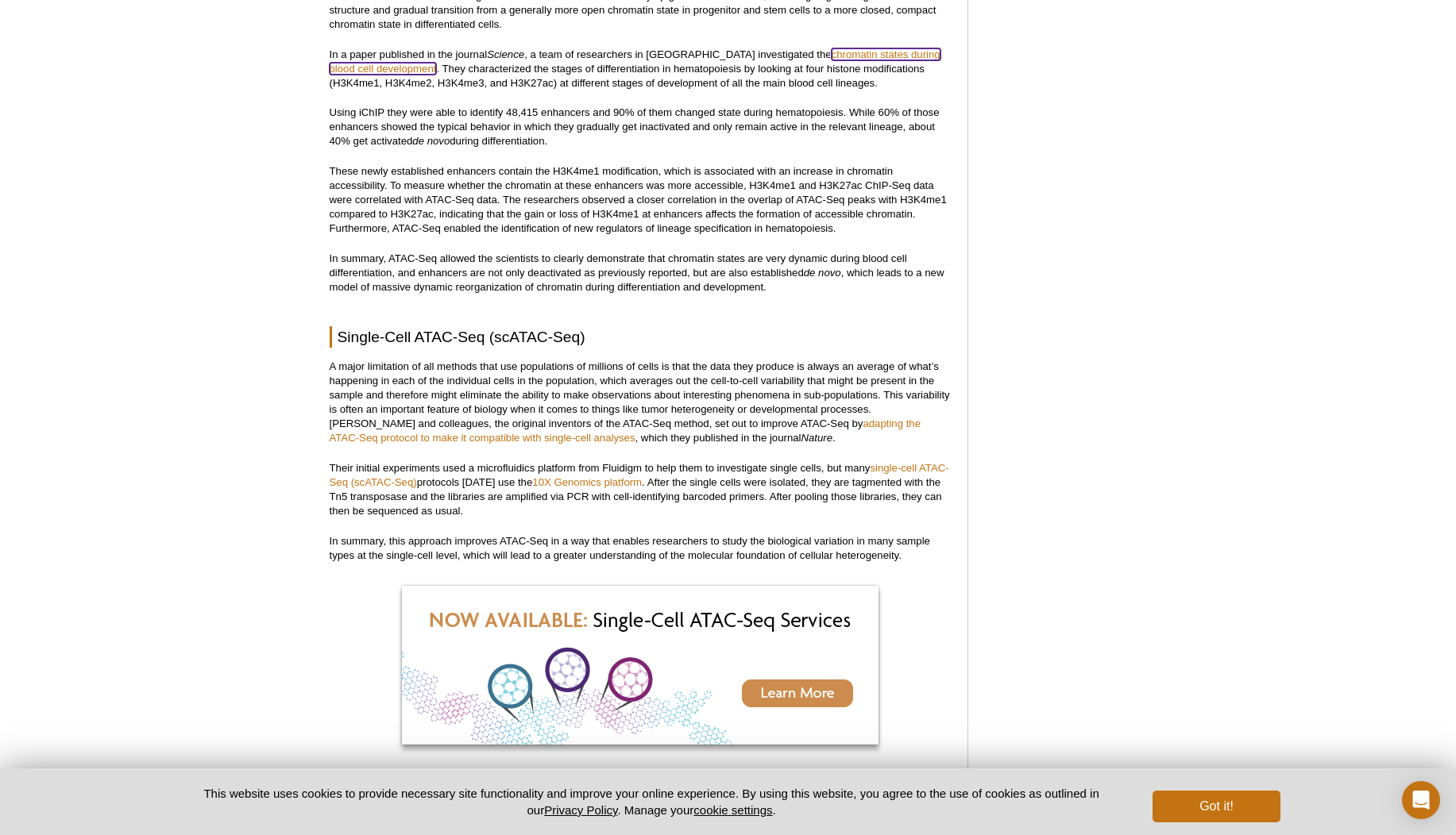
scroll to position [3239, 0]
